Goal: Task Accomplishment & Management: Complete application form

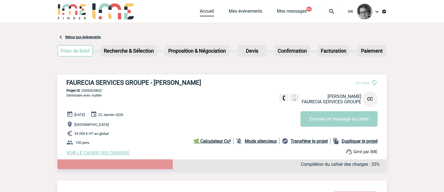
click at [200, 11] on link "Accueil" at bounding box center [207, 12] width 14 height 8
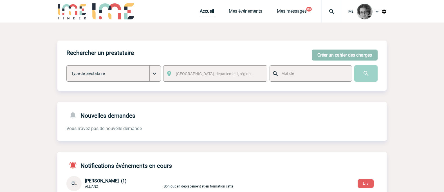
click at [334, 54] on button "Créer un cahier des charges" at bounding box center [345, 55] width 66 height 11
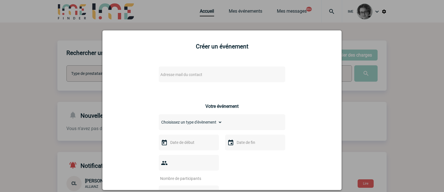
click at [239, 73] on span "Adresse mail du contact" at bounding box center [207, 75] width 99 height 8
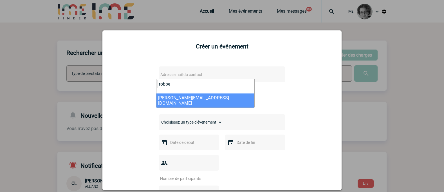
type input "robbe"
select select "128344"
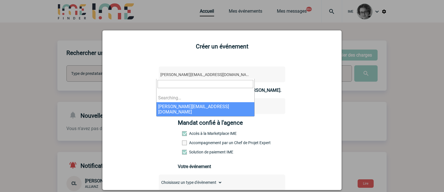
click at [209, 75] on span "[PERSON_NAME][EMAIL_ADDRESS][DOMAIN_NAME]" at bounding box center [207, 75] width 99 height 8
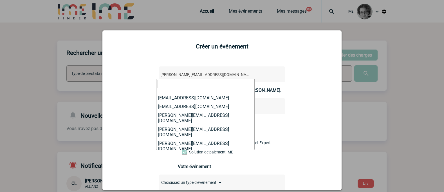
scroll to position [88636, 0]
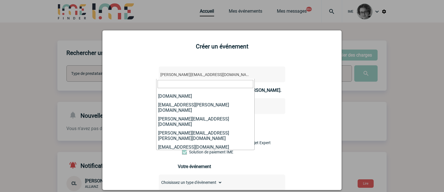
click at [410, 93] on div at bounding box center [222, 96] width 444 height 192
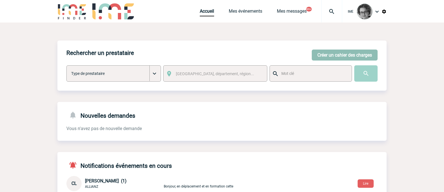
click at [332, 54] on button "Créer un cahier des charges" at bounding box center [345, 55] width 66 height 11
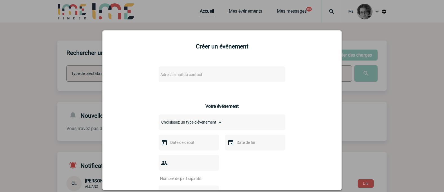
click at [188, 72] on span "Adresse mail du contact" at bounding box center [207, 75] width 99 height 8
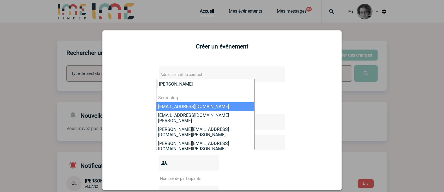
type input "robbe"
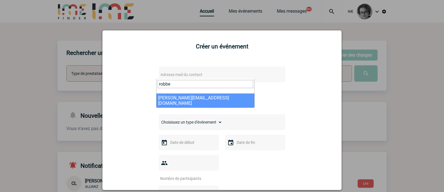
drag, startPoint x: 176, startPoint y: 84, endPoint x: 156, endPoint y: 81, distance: 20.3
click at [157, 81] on span "robbe" at bounding box center [206, 86] width 98 height 15
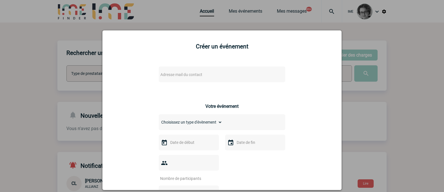
click at [18, 45] on div at bounding box center [222, 96] width 444 height 192
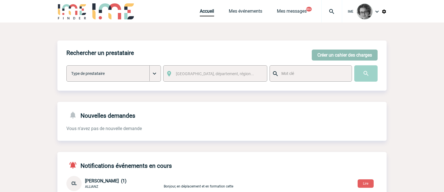
click at [327, 57] on button "Créer un cahier des charges" at bounding box center [345, 55] width 66 height 11
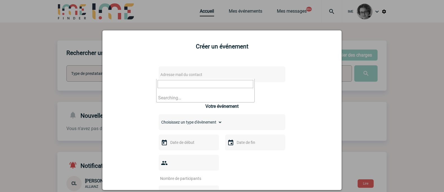
click at [231, 76] on span "Adresse mail du contact" at bounding box center [207, 75] width 99 height 8
drag, startPoint x: 193, startPoint y: 84, endPoint x: 93, endPoint y: 72, distance: 100.7
click at [93, 72] on body "IME Accueil Mes événements" at bounding box center [222, 183] width 444 height 367
click at [228, 84] on input "[EMAIL_ADDRESS][DOMAIN_NAME]>" at bounding box center [206, 84] width 96 height 8
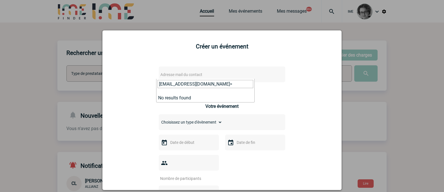
type input "[EMAIL_ADDRESS][DOMAIN_NAME]"
click at [178, 20] on div at bounding box center [222, 96] width 444 height 192
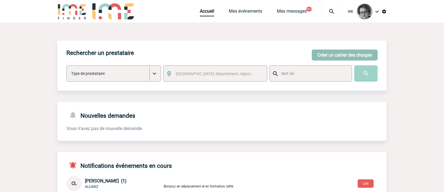
click at [340, 56] on button "Créer un cahier des charges" at bounding box center [345, 55] width 66 height 11
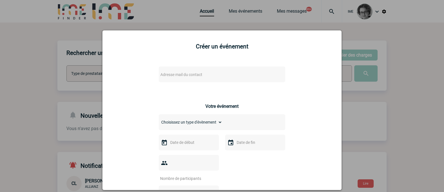
click at [218, 75] on span "Adresse mail du contact" at bounding box center [207, 75] width 99 height 8
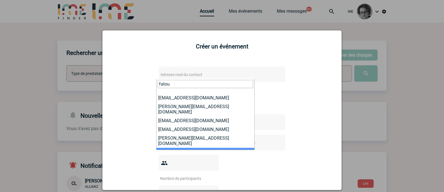
type input "fatou"
select select "123838"
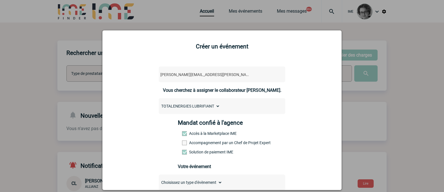
click at [207, 144] on label "Accompagnement par un Chef de Projet Expert" at bounding box center [194, 143] width 25 height 5
click at [0, 0] on input "Accompagnement par un Chef de Projet Expert" at bounding box center [0, 0] width 0 height 0
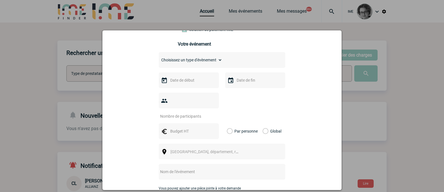
scroll to position [113, 0]
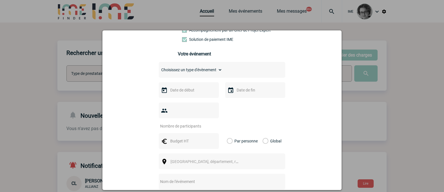
click at [211, 72] on select "Choisissez un type d'évènement Séminaire avec nuitée Séminaire sans nuitée Repa…" at bounding box center [191, 70] width 64 height 8
select select "3"
click at [159, 67] on select "Choisissez un type d'évènement Séminaire avec nuitée Séminaire sans nuitée Repa…" at bounding box center [191, 70] width 64 height 8
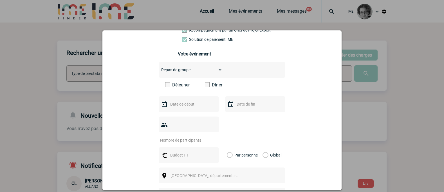
click at [207, 85] on span at bounding box center [207, 84] width 5 height 5
click at [0, 0] on input "Diner" at bounding box center [0, 0] width 0 height 0
click at [195, 106] on input "text" at bounding box center [188, 104] width 39 height 7
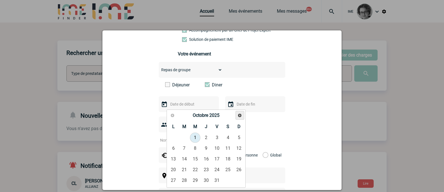
click at [238, 115] on span "Suivant" at bounding box center [240, 115] width 5 height 5
click at [205, 181] on link "29" at bounding box center [206, 180] width 10 height 10
type input "[DATE]"
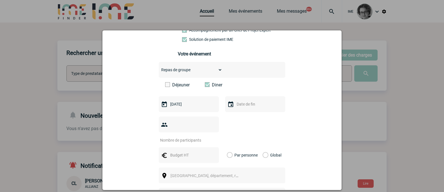
click at [186, 137] on input "number" at bounding box center [185, 140] width 53 height 7
type input "50"
click at [175, 152] on input "text" at bounding box center [188, 155] width 39 height 7
type input "10000"
click at [264, 147] on label "Global" at bounding box center [265, 155] width 4 height 16
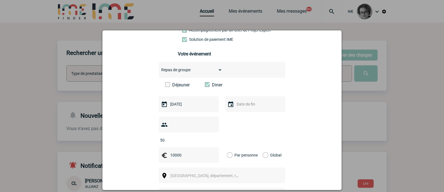
click at [0, 0] on input "Global" at bounding box center [0, 0] width 0 height 0
click at [247, 168] on div "[GEOGRAPHIC_DATA], département, région..." at bounding box center [222, 176] width 127 height 16
click at [173, 172] on span "[GEOGRAPHIC_DATA], département, région..." at bounding box center [206, 176] width 77 height 8
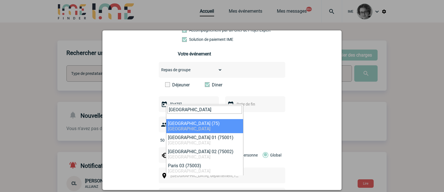
type input "[GEOGRAPHIC_DATA]"
select select "3"
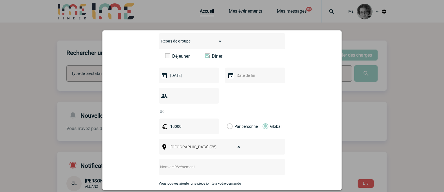
scroll to position [169, 0]
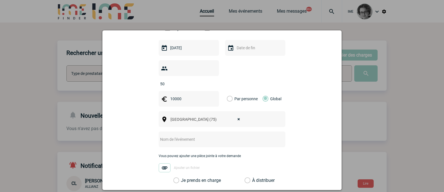
click at [212, 136] on input "text" at bounding box center [215, 139] width 112 height 7
click at [207, 134] on div "Soirée équipe" at bounding box center [222, 140] width 127 height 16
click at [201, 136] on input "Soirée équipe" at bounding box center [215, 139] width 112 height 7
paste input "TOTALENERGIES LUBRIFIANT"
type input "Soirée équipe TOTALENERGIES LUBRIFIANT"
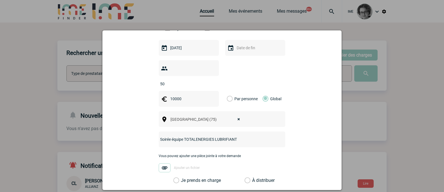
click at [183, 178] on label "Je prends en charge" at bounding box center [178, 181] width 10 height 6
click at [0, 0] on input "Je prends en charge" at bounding box center [0, 0] width 0 height 0
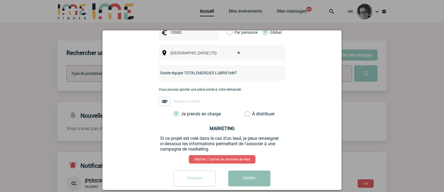
click at [246, 171] on button "Valider" at bounding box center [249, 179] width 42 height 16
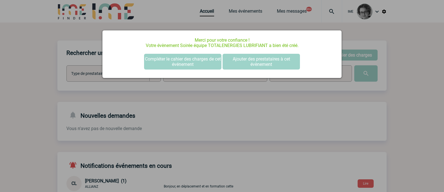
scroll to position [0, 0]
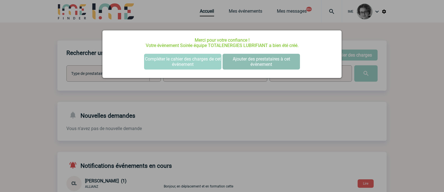
click at [259, 62] on button "Ajouter des prestataires à cet évènement" at bounding box center [261, 62] width 77 height 16
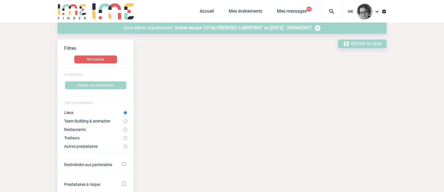
click at [235, 24] on div "Vous éditez actuellement : Soirée équipe TOTALENERGIES LUBRIFIANT du 29 Janvier…" at bounding box center [221, 28] width 329 height 11
click at [233, 28] on span "Soirée équipe TOTALENERGIES LUBRIFIANT du 29 Janvier 2026 - 2000425827" at bounding box center [243, 27] width 137 height 5
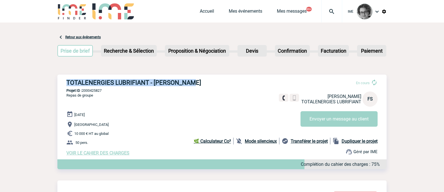
drag, startPoint x: 67, startPoint y: 84, endPoint x: 196, endPoint y: 84, distance: 129.3
click at [196, 84] on h3 "TOTALENERGIES LUBRIFIANT - Fatou SYLLA" at bounding box center [150, 82] width 169 height 7
copy h3 "TOTALENERGIES LUBRIFIANT - Fatou SYLLA"
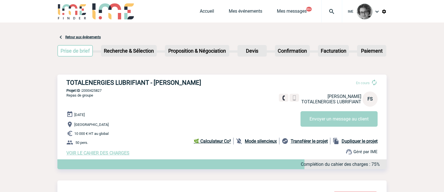
drag, startPoint x: 151, startPoint y: 119, endPoint x: 139, endPoint y: 109, distance: 15.8
click at [151, 119] on div "29 Janvier 2026 Paris 10 000 € HT au global 50 pers. VOIR LE CAHIER DES CHARGES…" at bounding box center [226, 133] width 320 height 45
drag, startPoint x: 104, startPoint y: 92, endPoint x: 84, endPoint y: 91, distance: 20.3
click at [84, 91] on p "Projet ID : 2000425827" at bounding box center [221, 90] width 329 height 4
copy p "2000425827"
